Goal: Navigation & Orientation: Find specific page/section

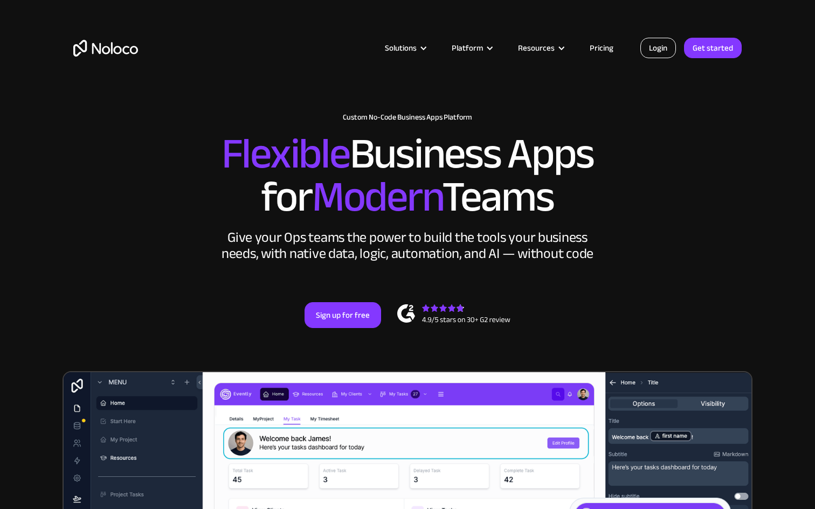
click at [659, 44] on link "Login" at bounding box center [658, 48] width 36 height 20
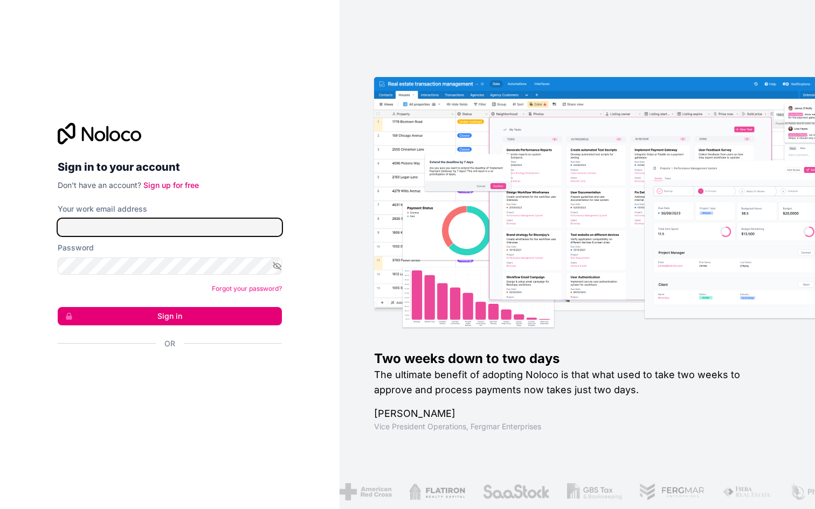
click at [133, 229] on input "Your work email address" at bounding box center [170, 227] width 224 height 17
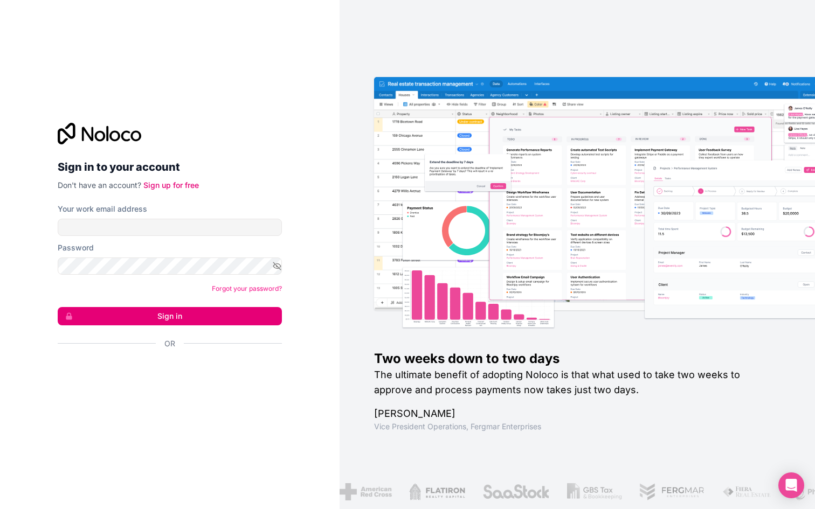
click at [72, 291] on div "Forgot your password?" at bounding box center [170, 289] width 224 height 11
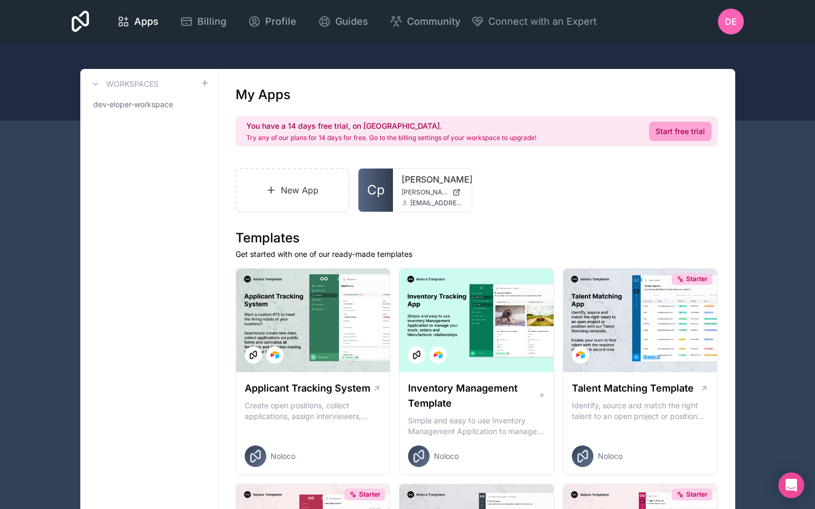
click at [738, 19] on div "DE" at bounding box center [731, 22] width 26 height 26
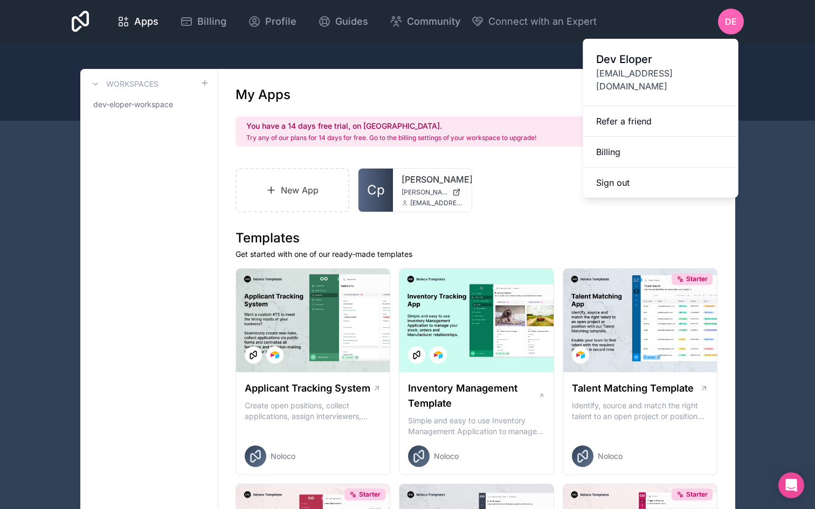
click at [637, 168] on button "Sign out" at bounding box center [660, 183] width 155 height 30
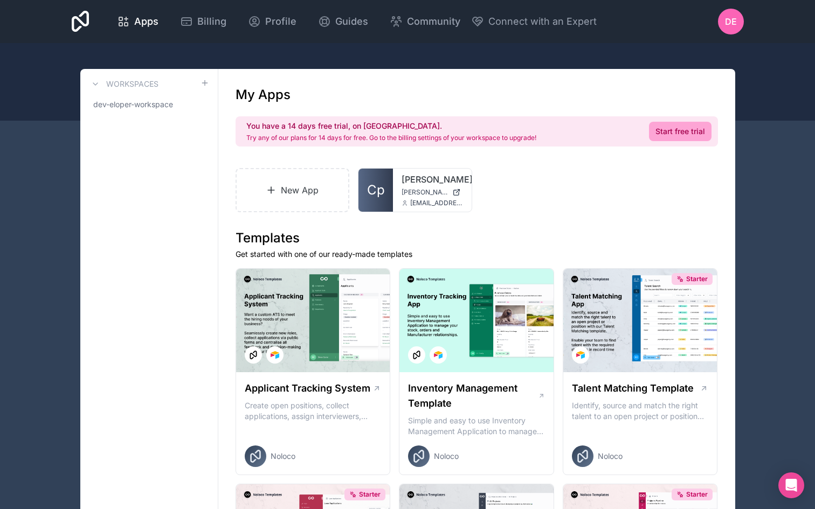
click at [148, 26] on span "Apps" at bounding box center [146, 21] width 24 height 15
click at [125, 105] on span "dev-eloper-workspace" at bounding box center [133, 104] width 80 height 11
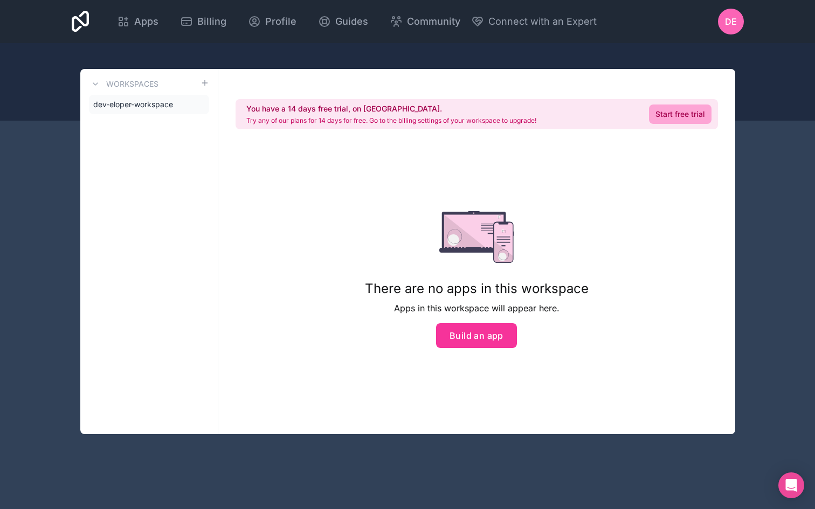
click at [136, 83] on h3 "Workspaces" at bounding box center [132, 84] width 52 height 11
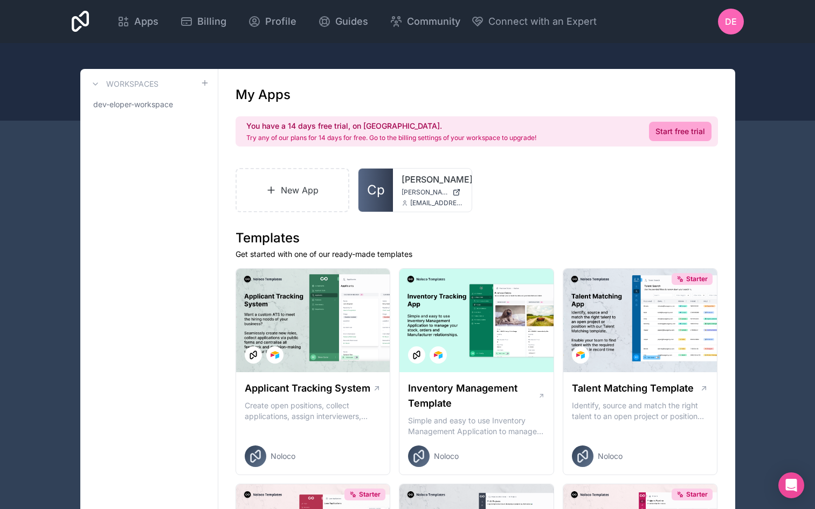
click at [396, 188] on div "rojek rojek.noloco.co bhigdon@rojekconsulting.com" at bounding box center [432, 190] width 79 height 43
click at [0, 0] on icon at bounding box center [0, 0] width 0 height 0
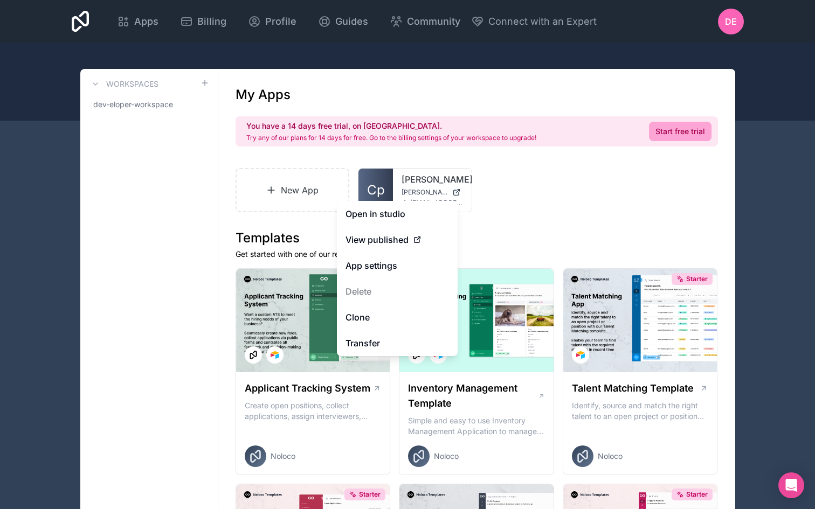
click at [399, 218] on link "Open in studio" at bounding box center [397, 214] width 121 height 26
